Goal: Navigation & Orientation: Find specific page/section

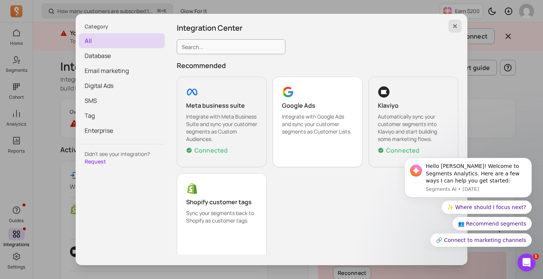
click at [452, 27] on icon "button" at bounding box center [455, 26] width 6 height 6
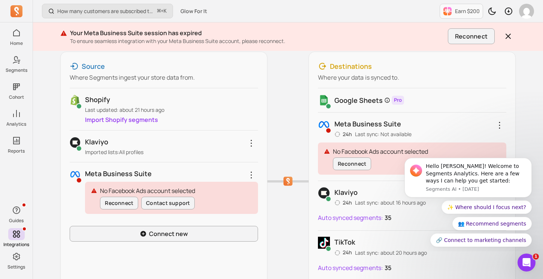
scroll to position [116, 0]
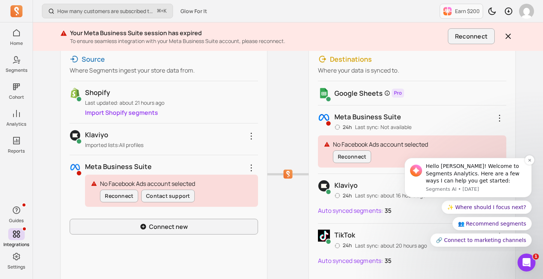
click at [481, 176] on div "Hello daisy! Welcome to Segments Analytics. Here are a few ways I can help you …" at bounding box center [476, 174] width 100 height 22
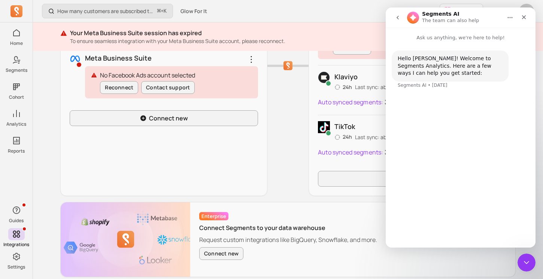
scroll to position [205, 0]
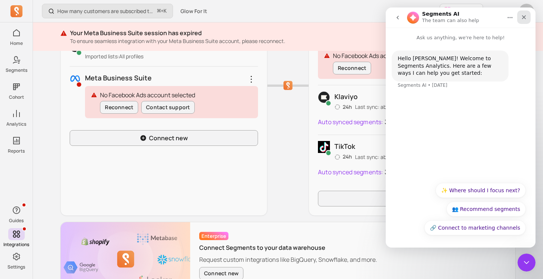
click at [526, 20] on div "Close" at bounding box center [523, 16] width 13 height 13
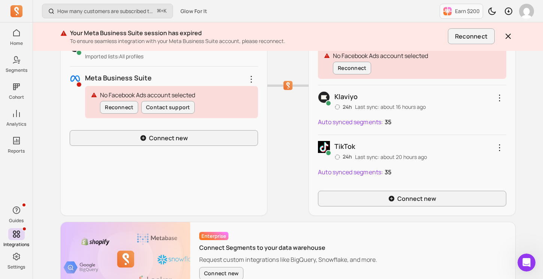
scroll to position [0, 0]
click at [525, 266] on icon "Open Intercom Messenger" at bounding box center [525, 262] width 12 height 12
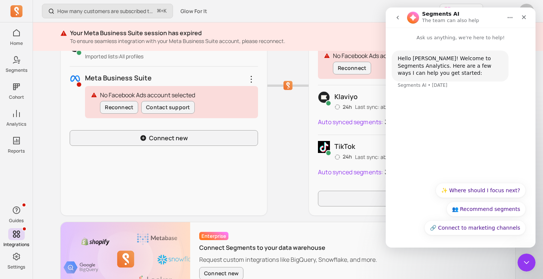
click at [402, 17] on button "go back" at bounding box center [398, 17] width 14 height 14
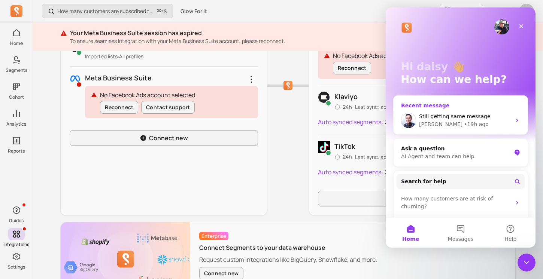
click at [455, 128] on div "John • 19h ago" at bounding box center [465, 125] width 92 height 8
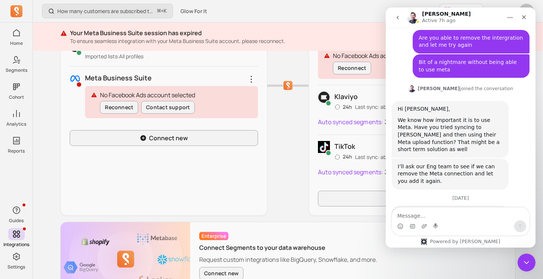
scroll to position [2864, 0]
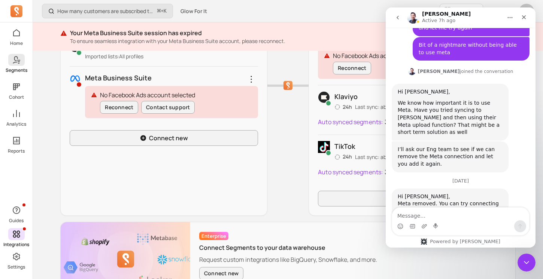
click at [21, 67] on p "Segments" at bounding box center [17, 70] width 22 height 6
